Goal: Obtain resource: Download file/media

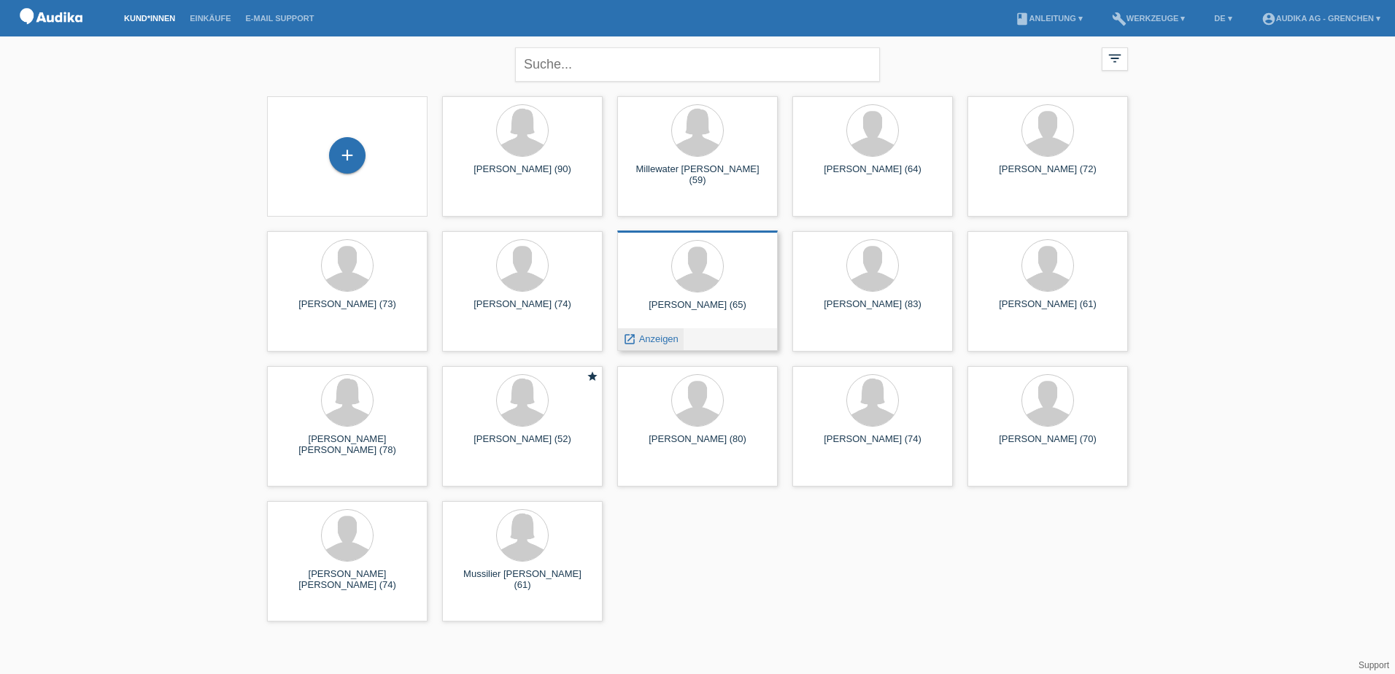
click at [645, 335] on span "Anzeigen" at bounding box center [658, 338] width 39 height 11
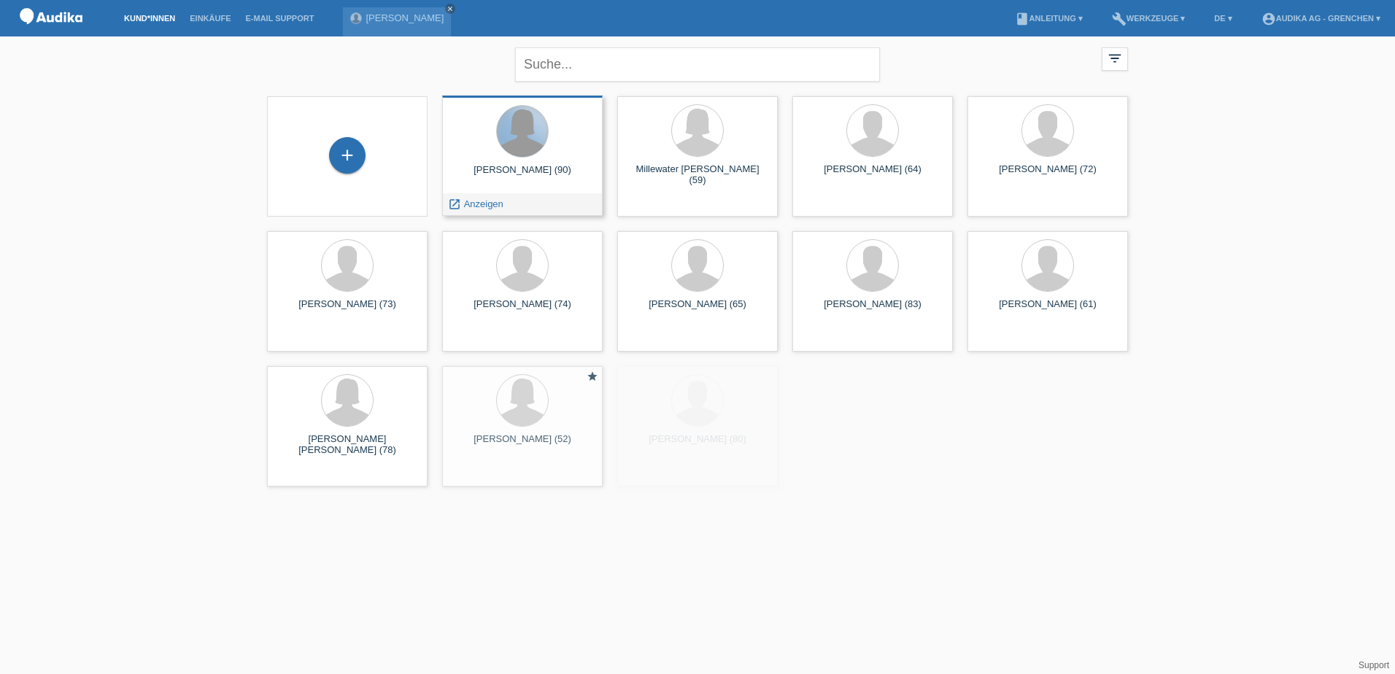
click at [531, 143] on div at bounding box center [522, 131] width 51 height 51
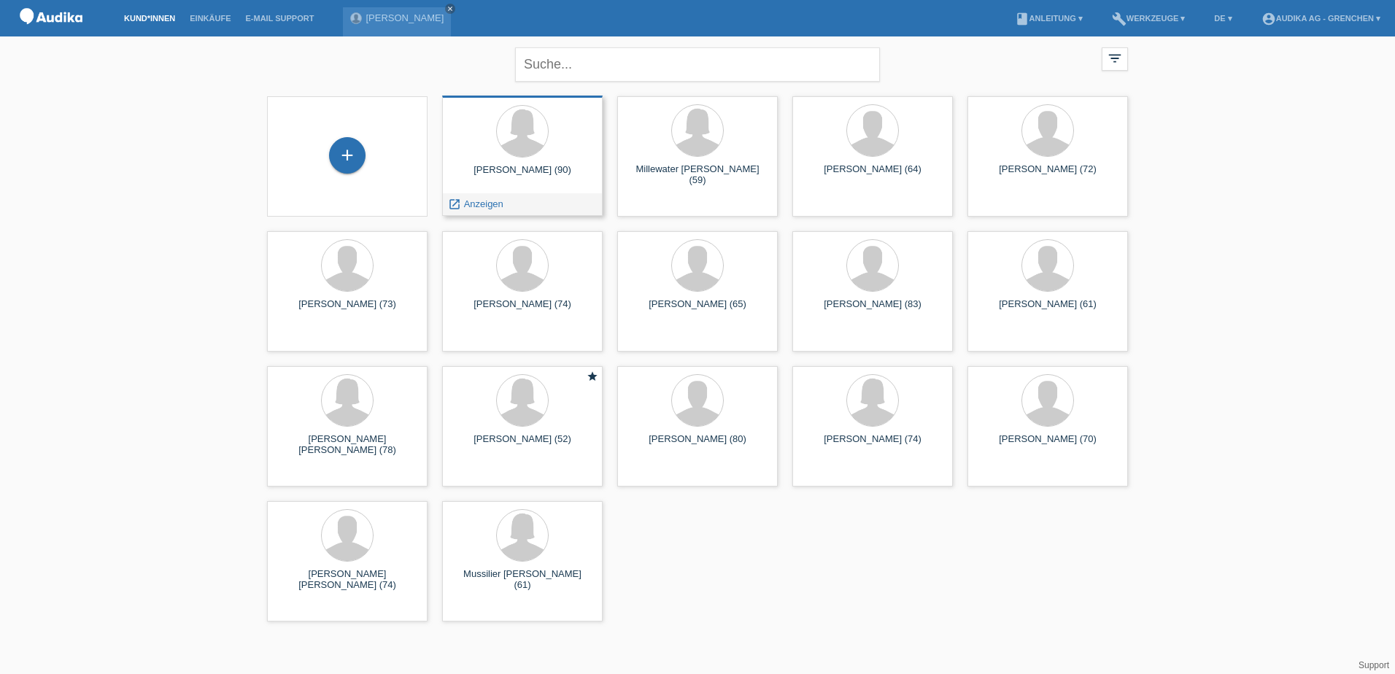
click at [508, 198] on div "launch Anzeigen" at bounding box center [522, 204] width 159 height 22
click at [700, 187] on div "Millewater Colette (59) launch Anzeigen" at bounding box center [697, 156] width 160 height 120
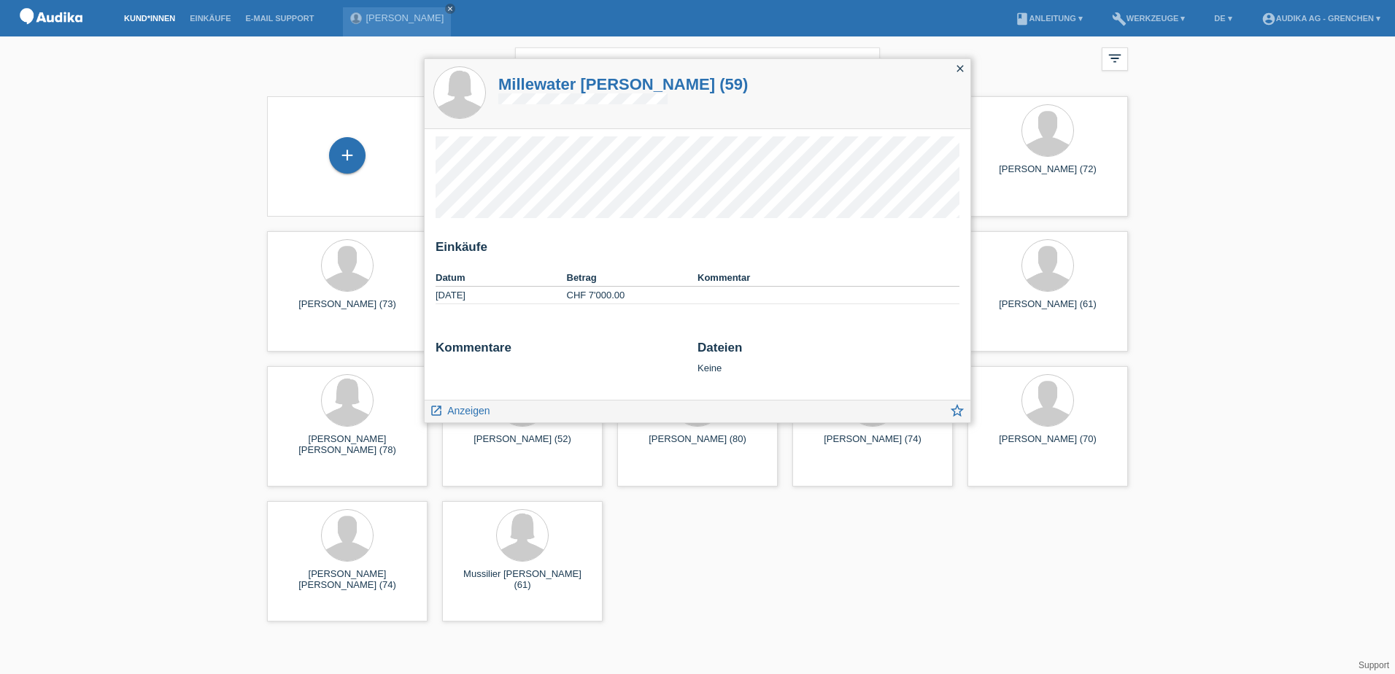
click at [960, 66] on icon "close" at bounding box center [960, 69] width 12 height 12
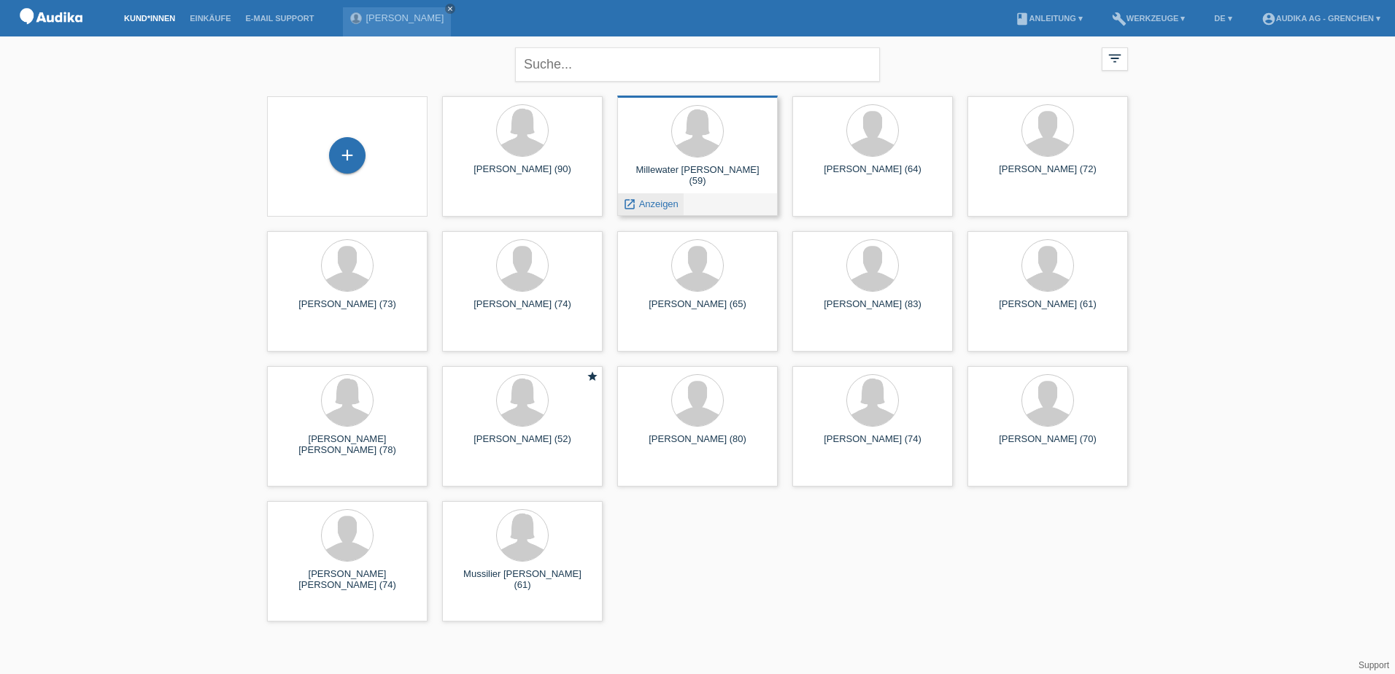
click at [647, 201] on span "Anzeigen" at bounding box center [658, 203] width 39 height 11
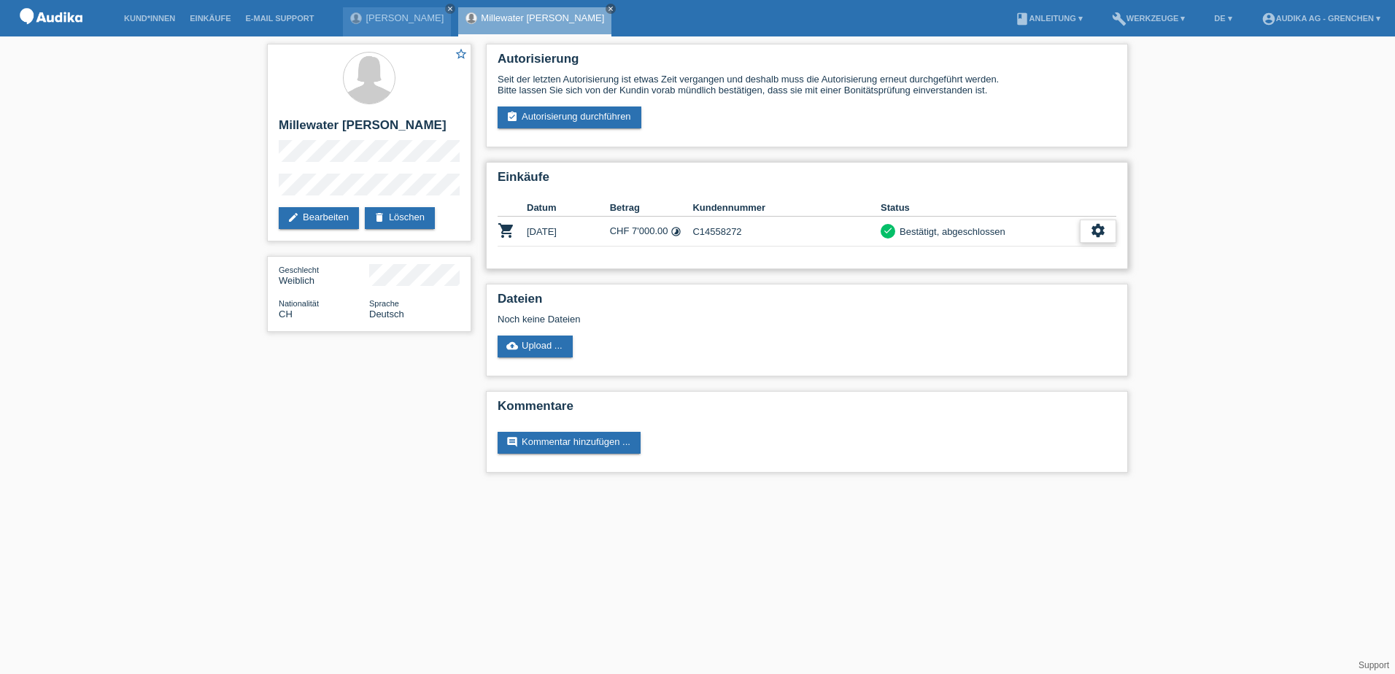
click at [1093, 228] on icon "settings" at bounding box center [1098, 230] width 16 height 16
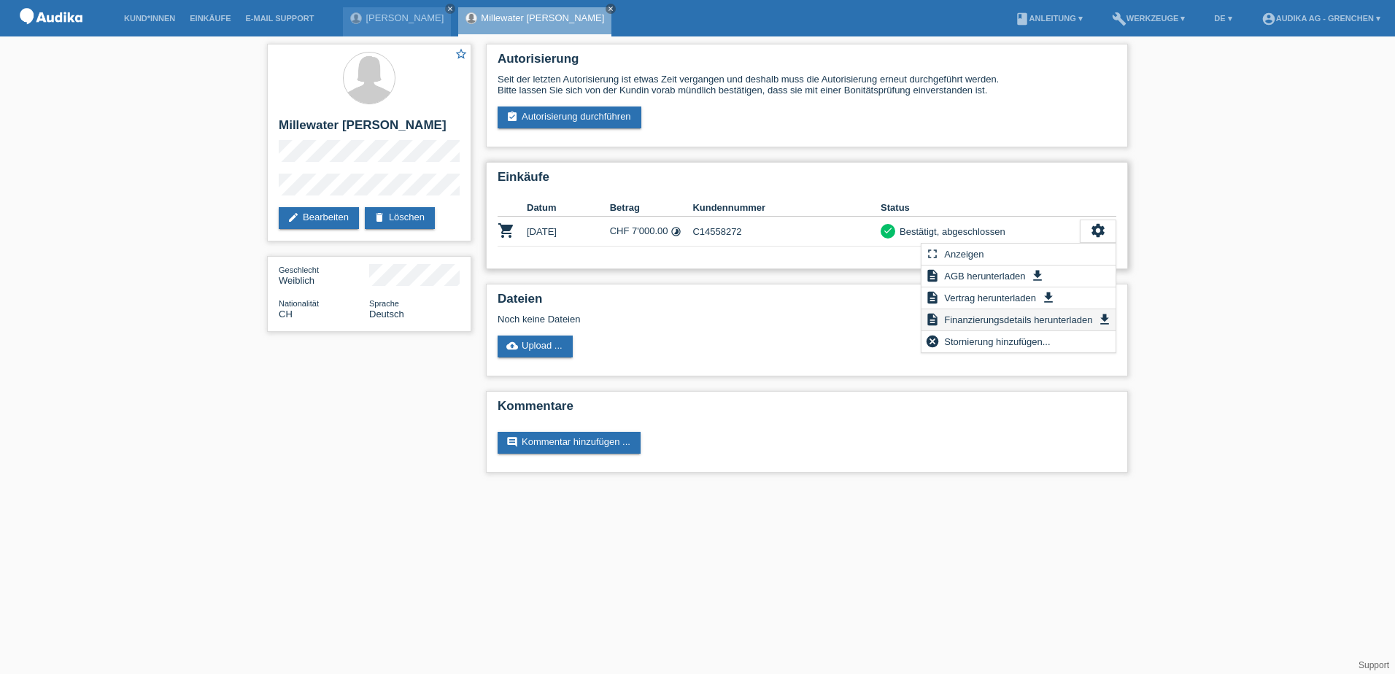
click at [976, 322] on span "Finanzierungsdetails herunterladen" at bounding box center [1018, 320] width 152 height 18
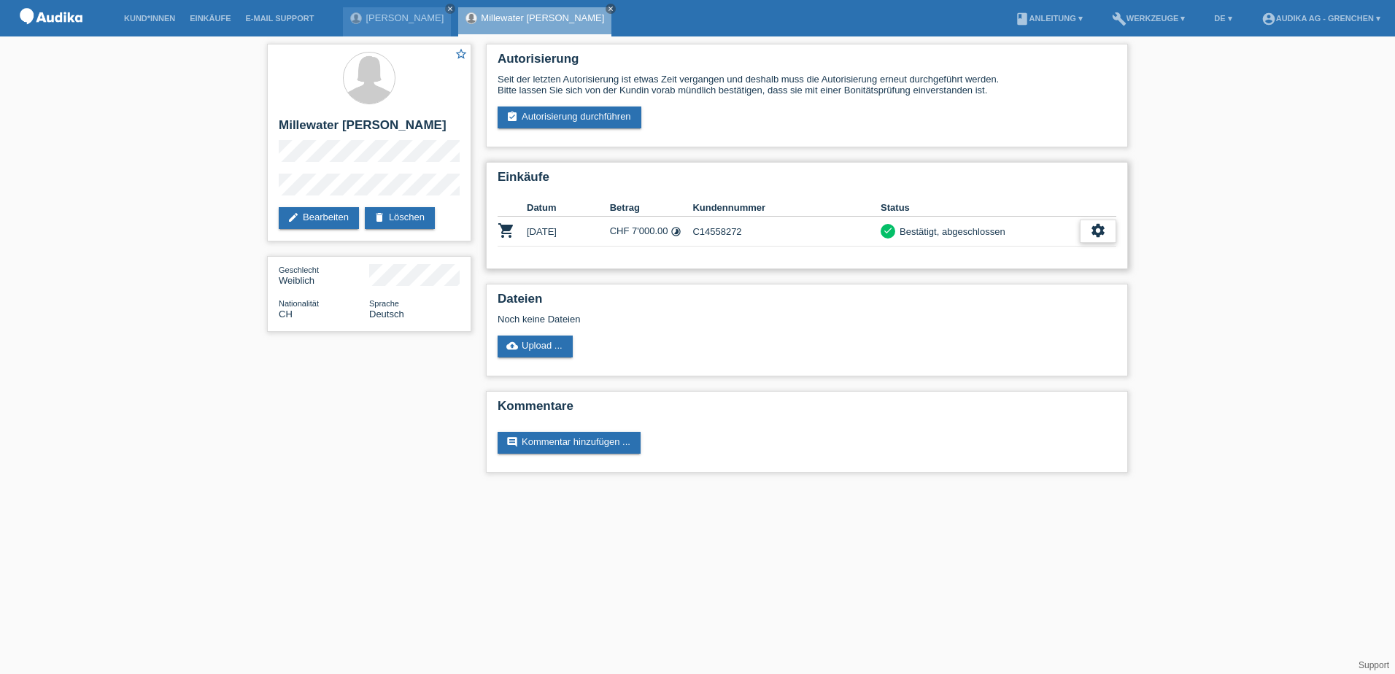
click at [1094, 228] on icon "settings" at bounding box center [1098, 230] width 16 height 16
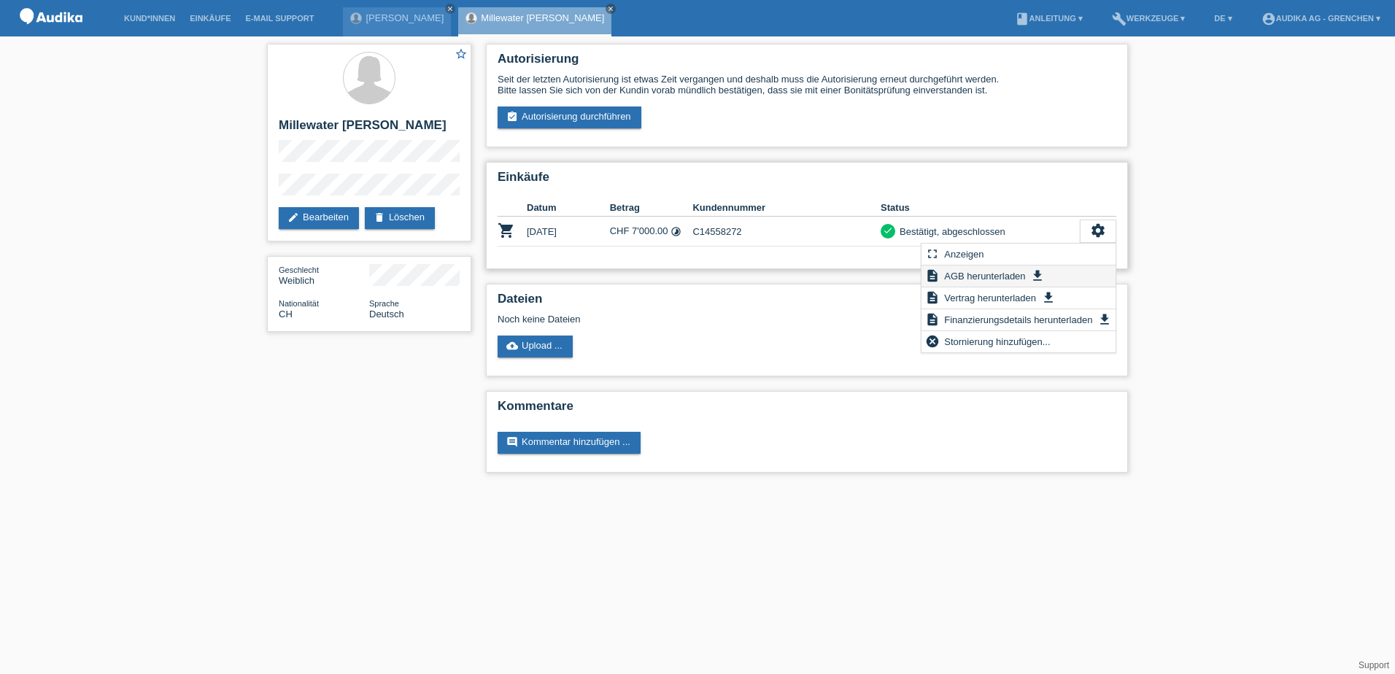
click at [1035, 274] on icon "get_app" at bounding box center [1037, 275] width 15 height 15
